Goal: Navigation & Orientation: Find specific page/section

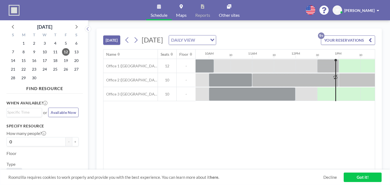
scroll to position [0, 422]
click at [225, 13] on span "Other sites" at bounding box center [229, 15] width 21 height 4
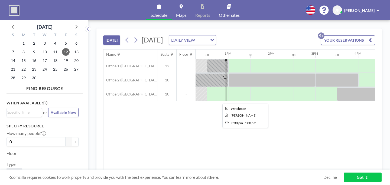
scroll to position [0, 627]
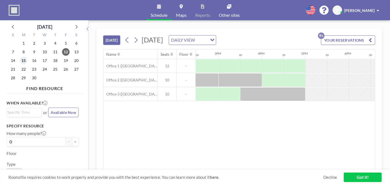
click at [21, 57] on span "15" at bounding box center [24, 61] width 8 height 8
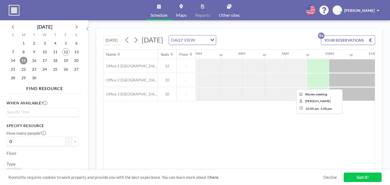
scroll to position [0, 303]
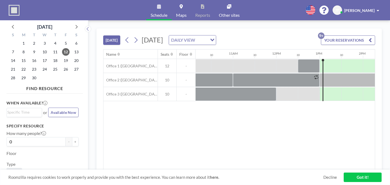
scroll to position [0, 440]
